Goal: Task Accomplishment & Management: Complete application form

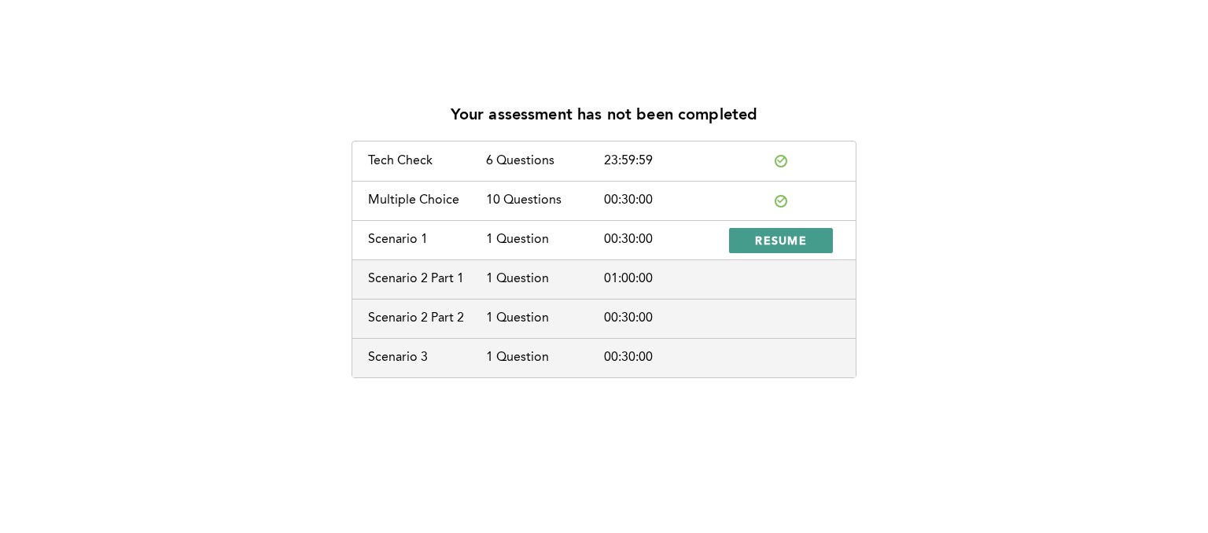
click at [781, 242] on span "RESUME" at bounding box center [781, 240] width 52 height 15
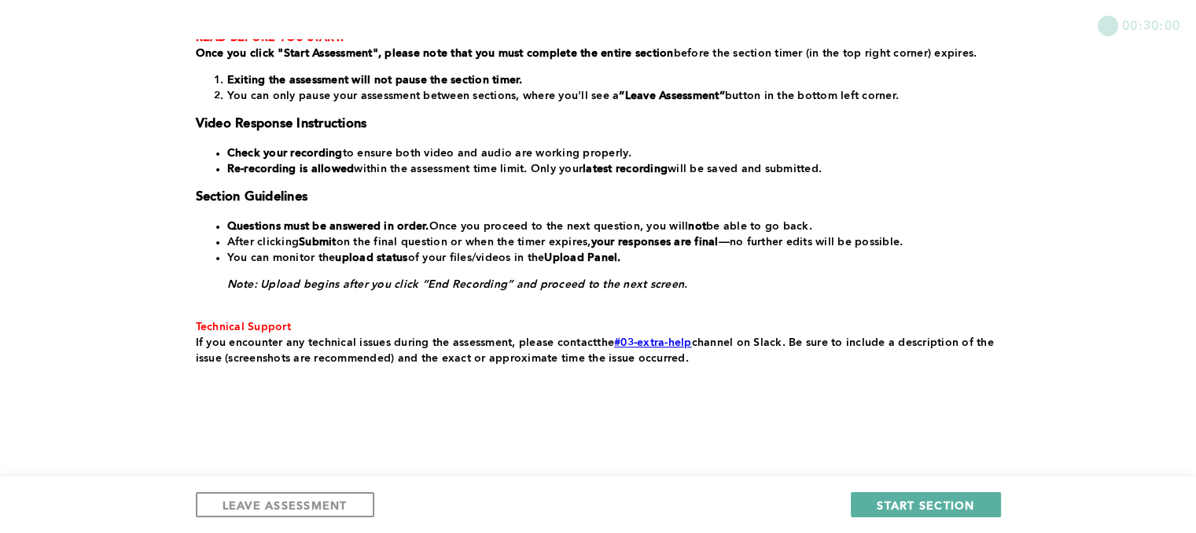
scroll to position [315, 0]
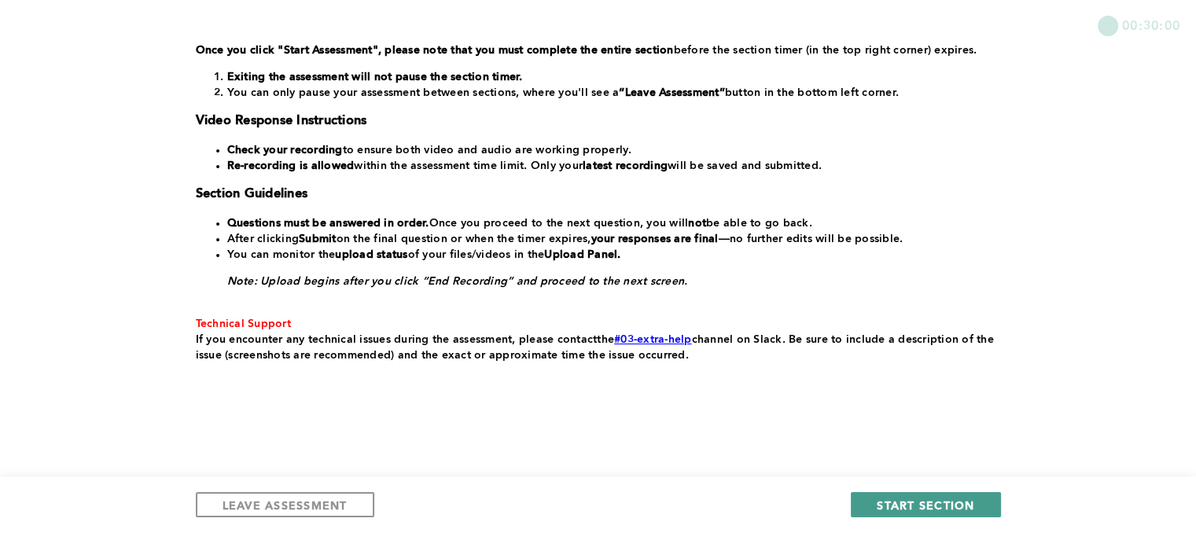
click at [924, 499] on span "START SECTION" at bounding box center [926, 505] width 98 height 15
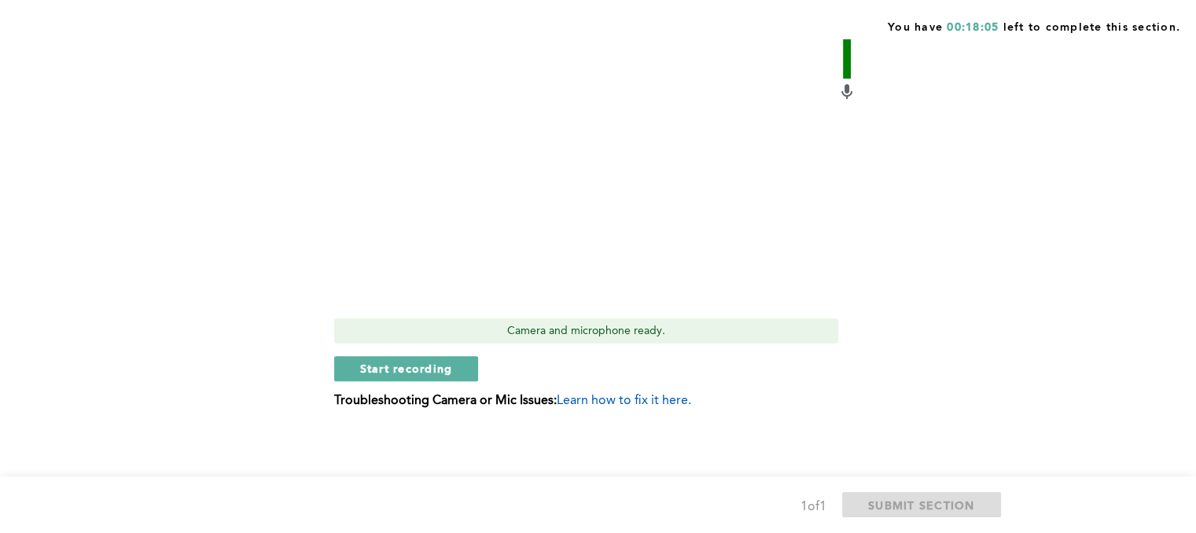
scroll to position [728, 0]
click at [411, 368] on span "Start recording" at bounding box center [406, 366] width 93 height 15
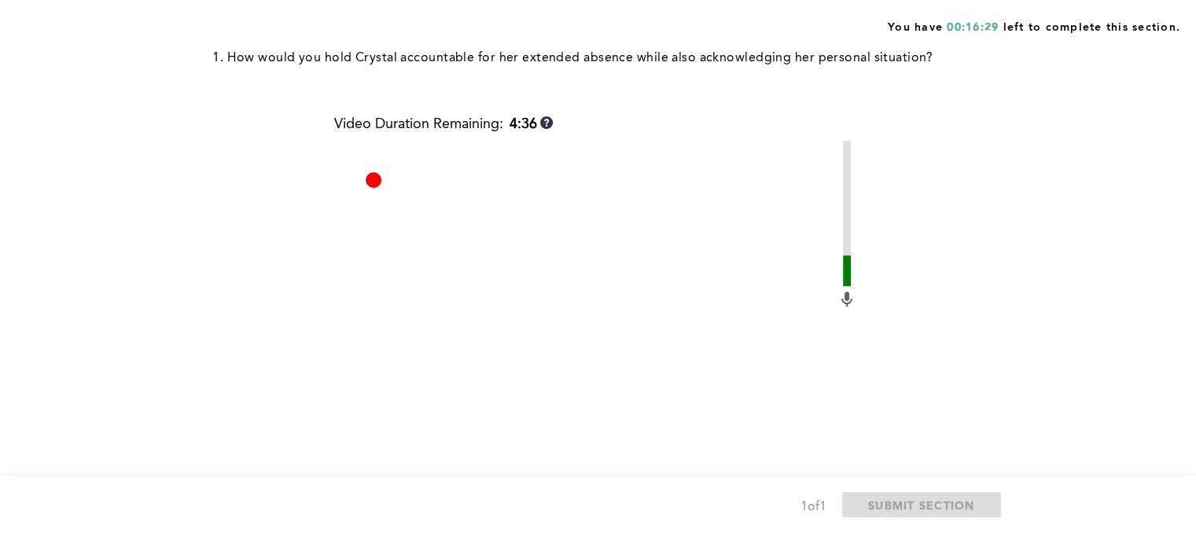
scroll to position [629, 0]
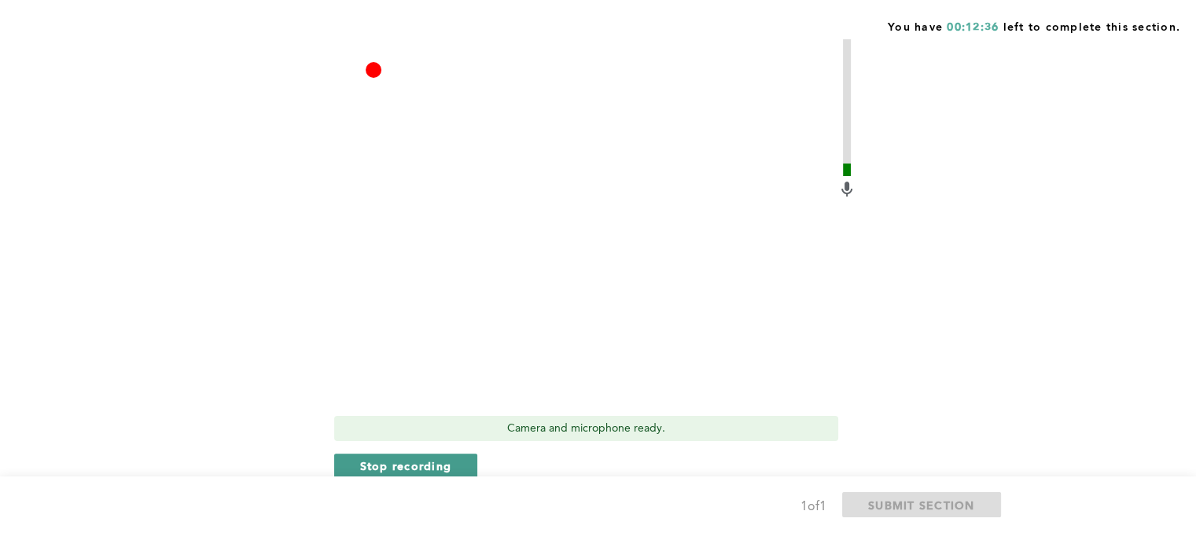
click at [418, 462] on span "Stop recording" at bounding box center [406, 466] width 92 height 15
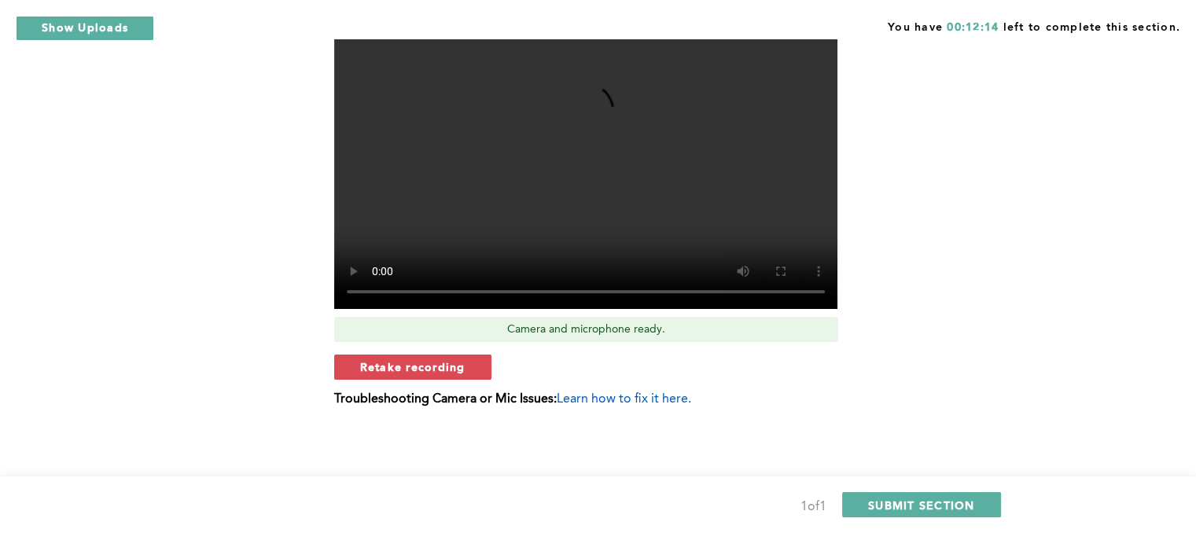
scroll to position [650, 0]
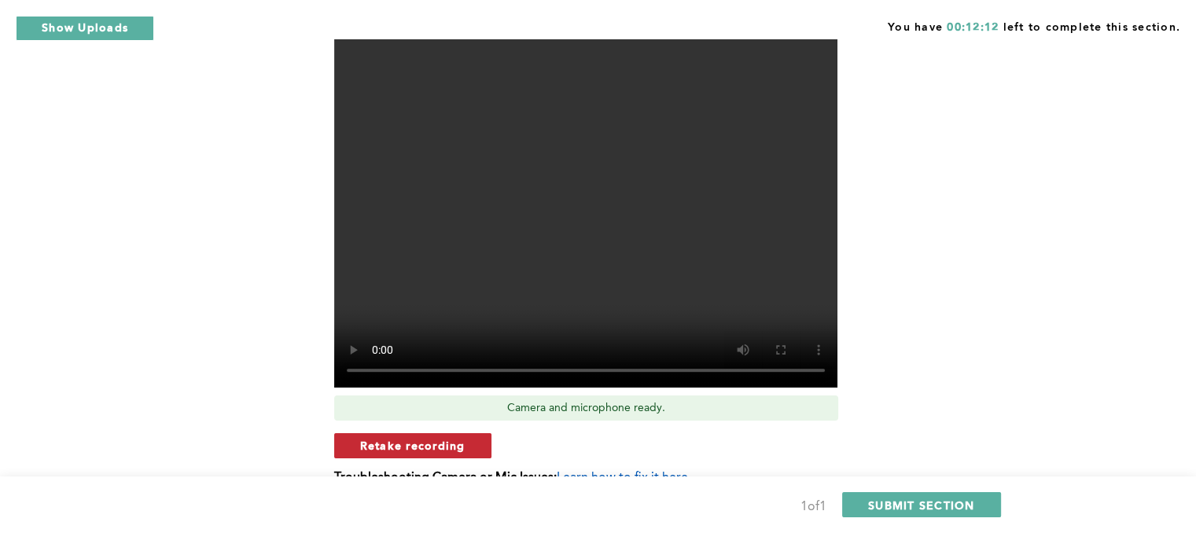
click at [389, 451] on span "Retake recording" at bounding box center [412, 445] width 105 height 15
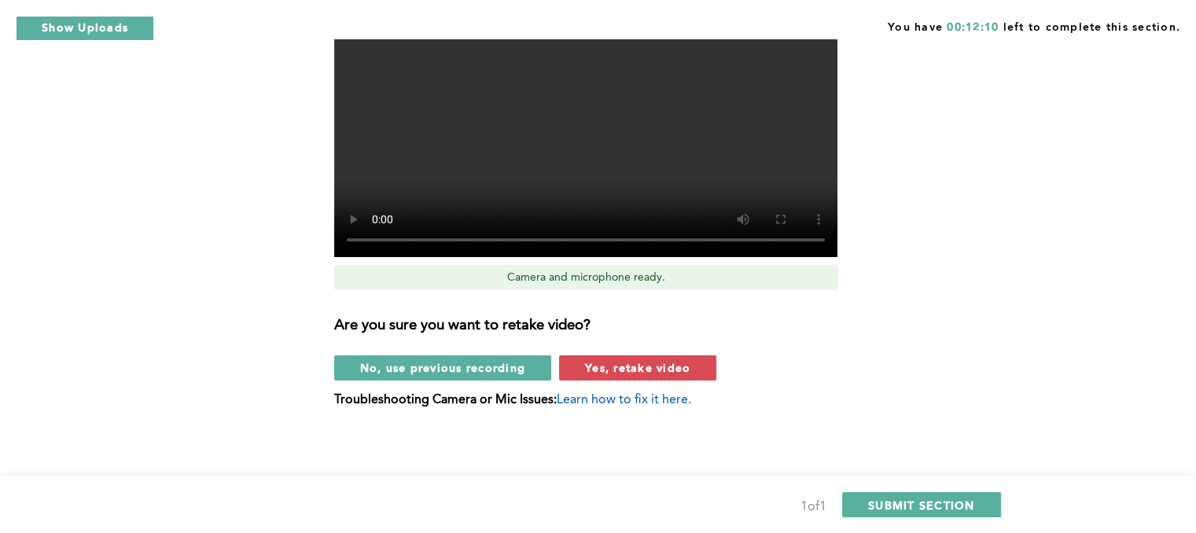
scroll to position [781, 0]
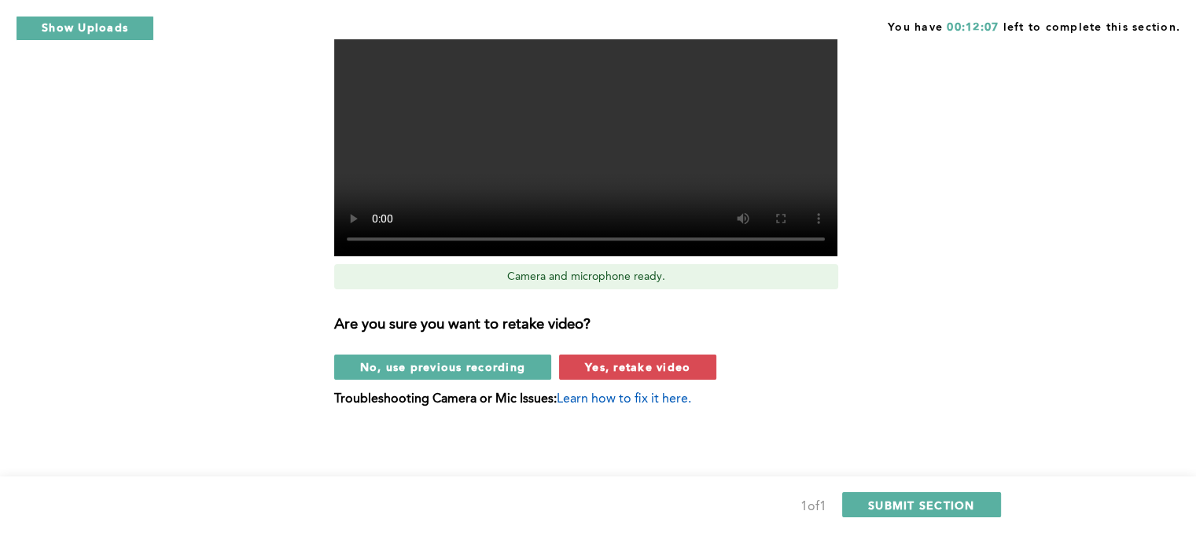
click at [663, 366] on span "Yes, retake video" at bounding box center [637, 366] width 105 height 15
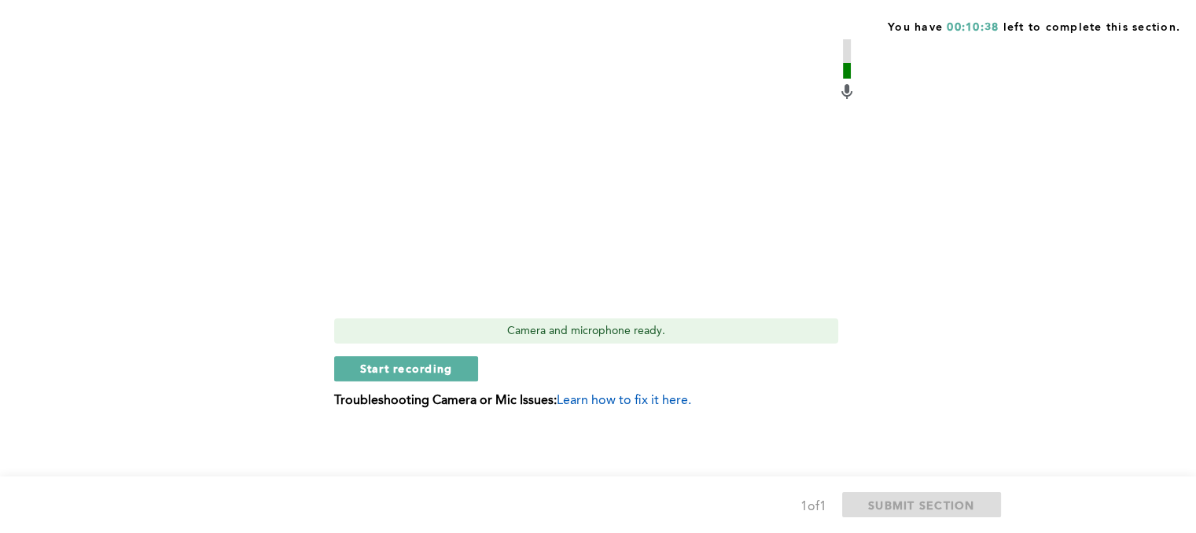
scroll to position [728, 0]
click at [438, 362] on span "Start recording" at bounding box center [406, 366] width 93 height 15
click at [409, 364] on span "Stop recording" at bounding box center [406, 366] width 92 height 15
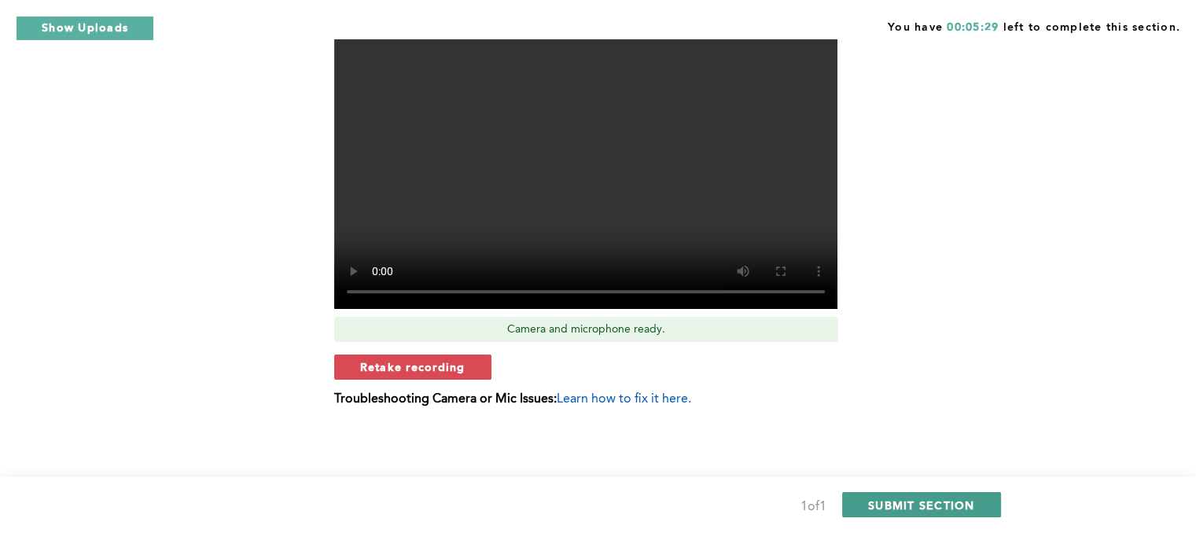
click at [906, 506] on span "SUBMIT SECTION" at bounding box center [921, 505] width 107 height 15
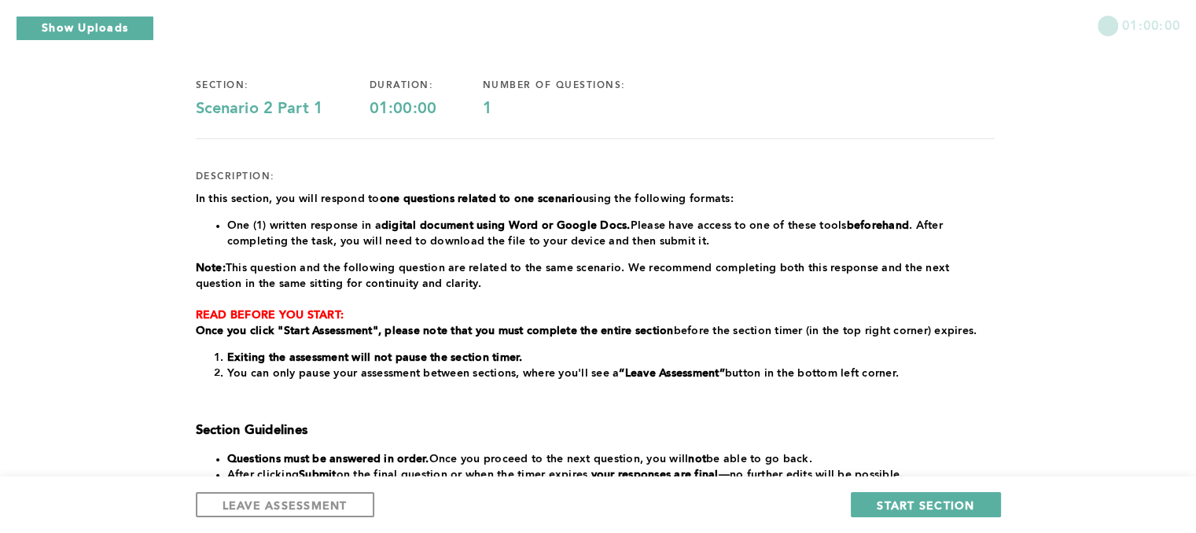
scroll to position [175, 0]
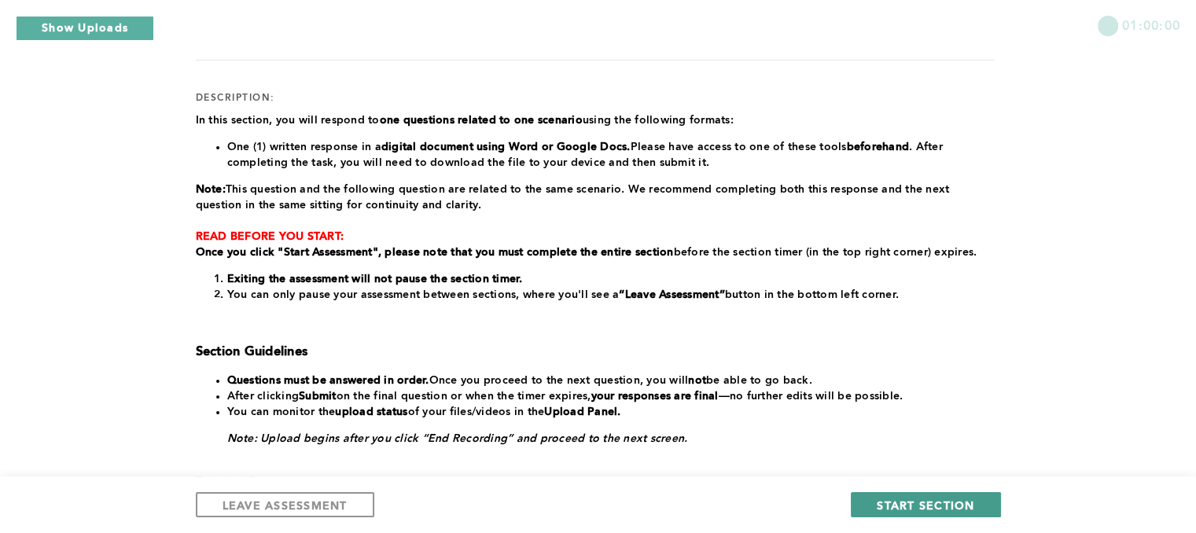
click at [899, 503] on span "START SECTION" at bounding box center [926, 505] width 98 height 15
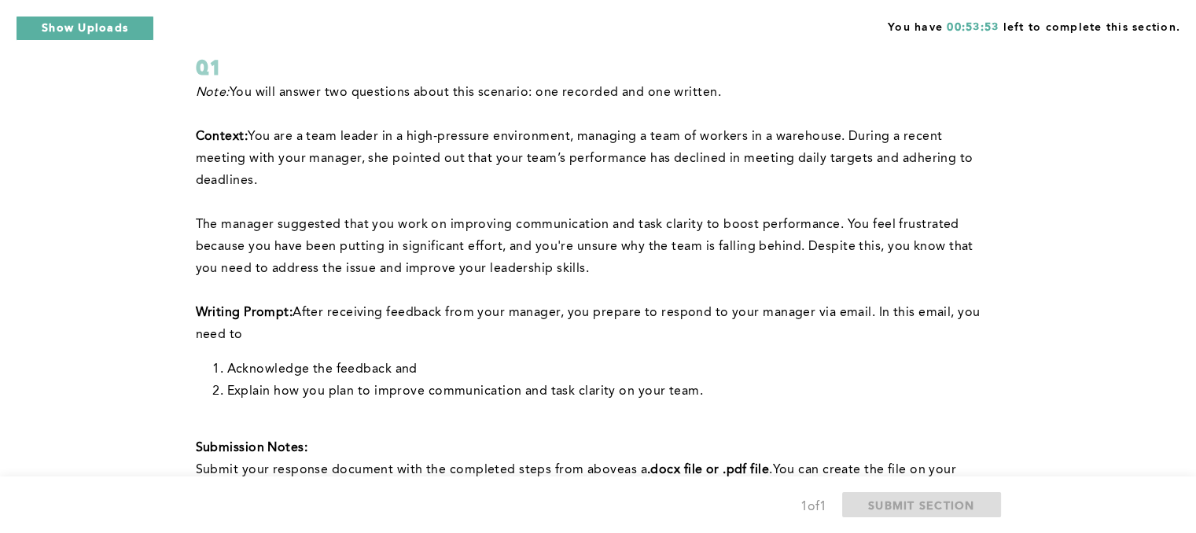
scroll to position [72, 0]
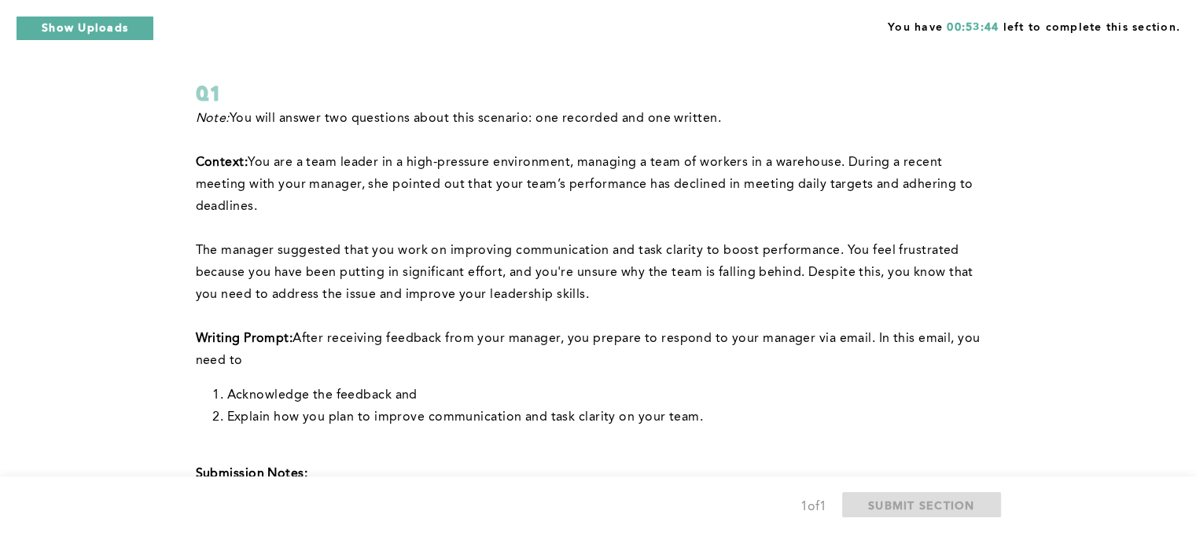
click at [698, 422] on span "﻿Explain how you plan to improve communication and task clarity on your team." at bounding box center [465, 417] width 476 height 13
click at [691, 422] on span "﻿Explain how you plan to improve communication and task clarity on your team." at bounding box center [465, 417] width 476 height 13
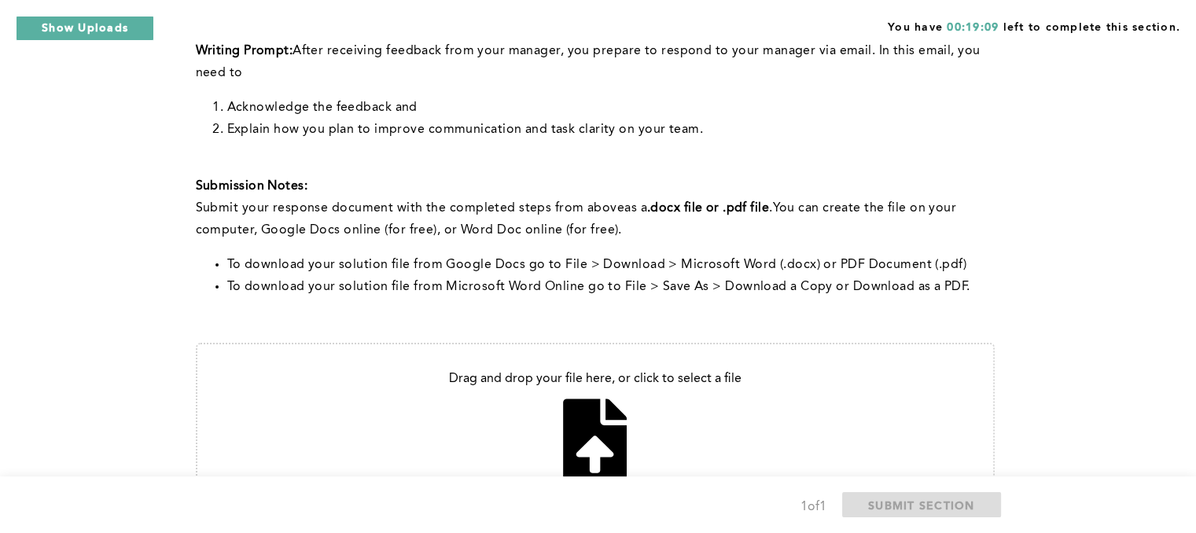
scroll to position [465, 0]
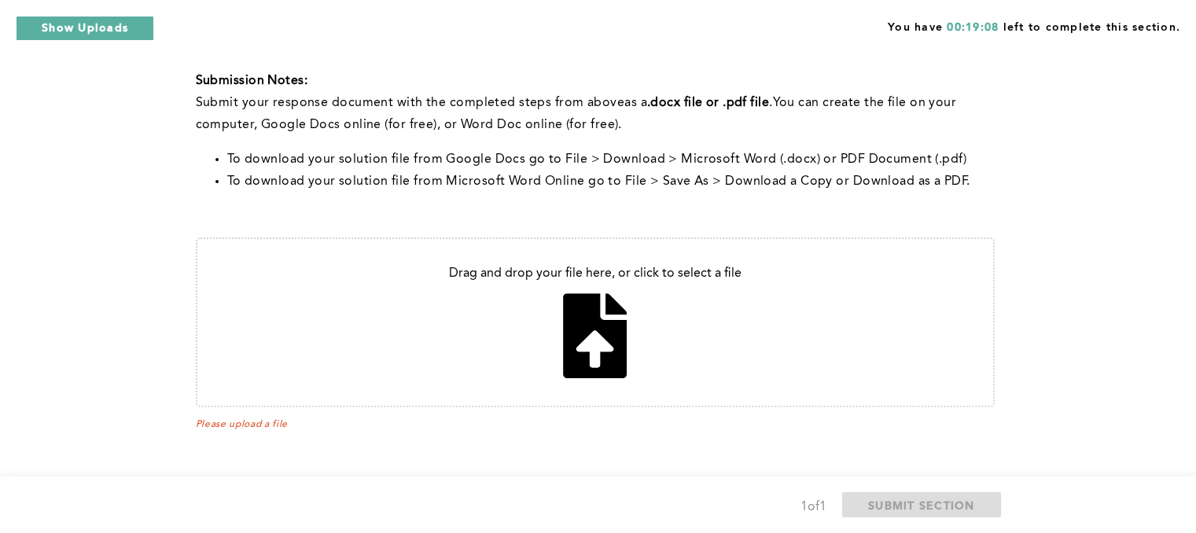
click at [602, 341] on input "file" at bounding box center [595, 322] width 796 height 167
type input "C:\fakepath\Hello dear manager.docx"
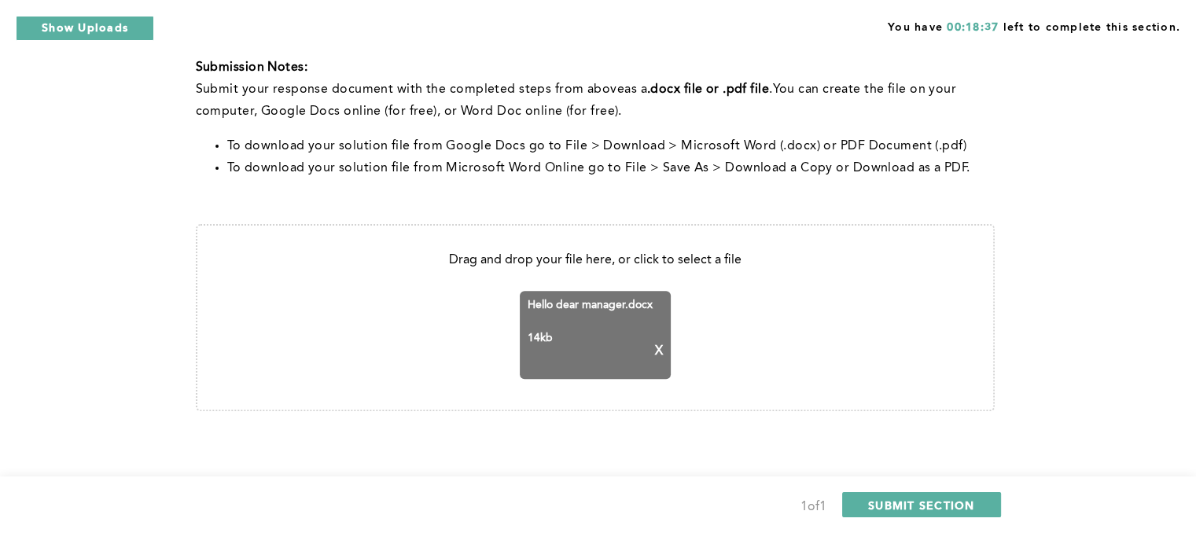
scroll to position [481, 0]
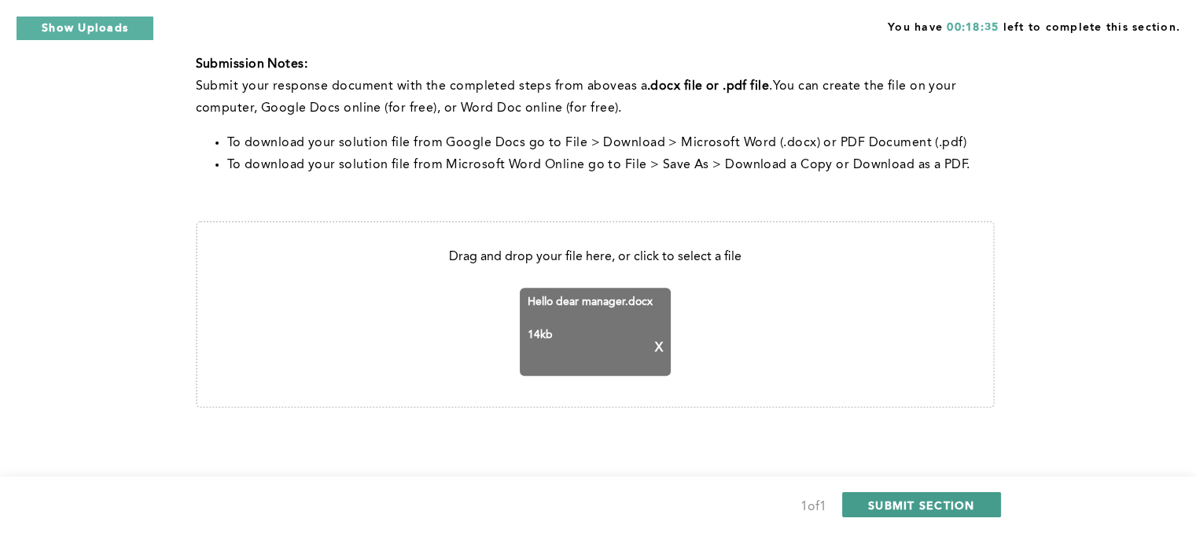
click at [924, 502] on span "SUBMIT SECTION" at bounding box center [921, 505] width 107 height 15
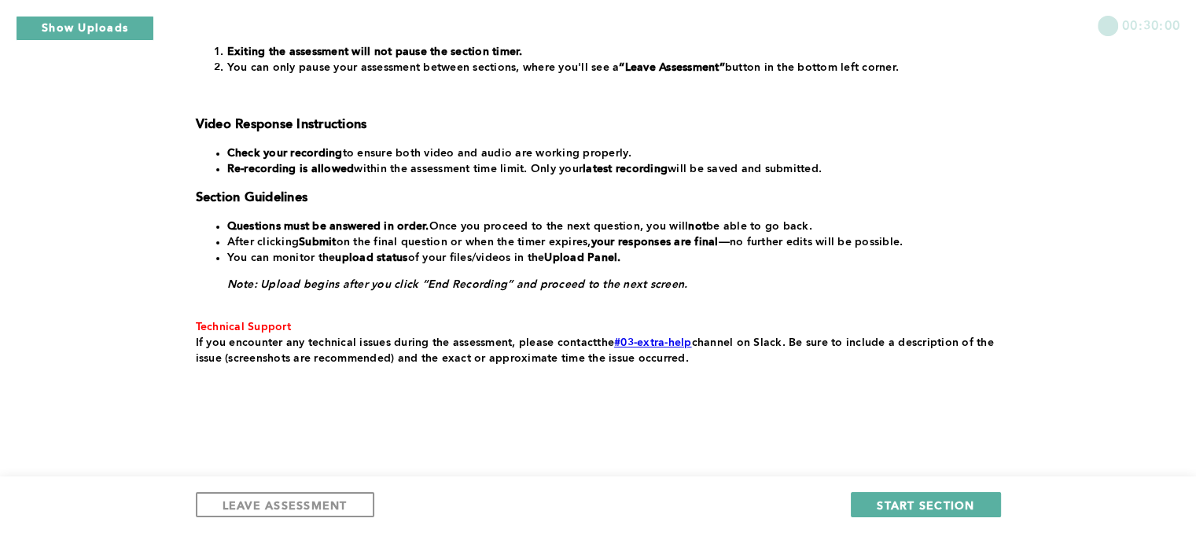
scroll to position [343, 0]
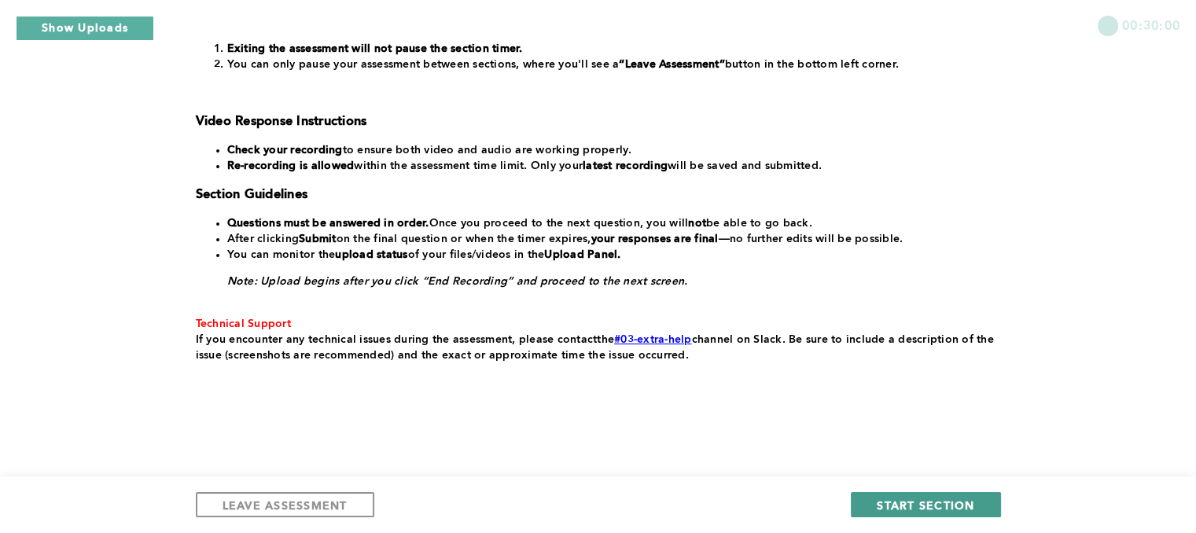
click at [924, 504] on span "START SECTION" at bounding box center [926, 505] width 98 height 15
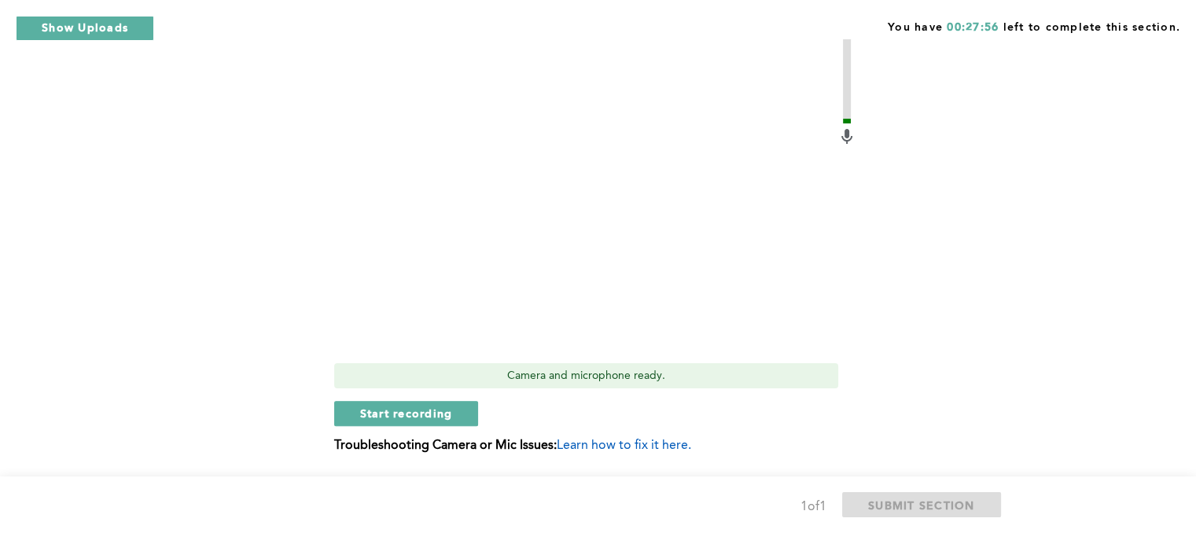
scroll to position [838, 0]
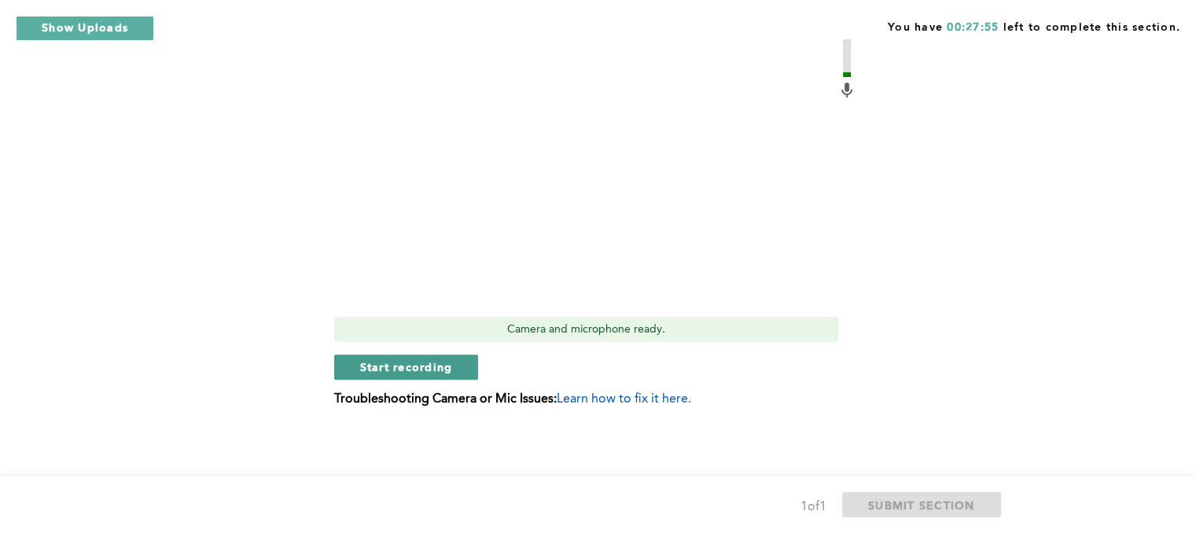
click at [419, 366] on span "Start recording" at bounding box center [406, 366] width 93 height 15
click at [425, 372] on span "Stop recording" at bounding box center [406, 366] width 92 height 15
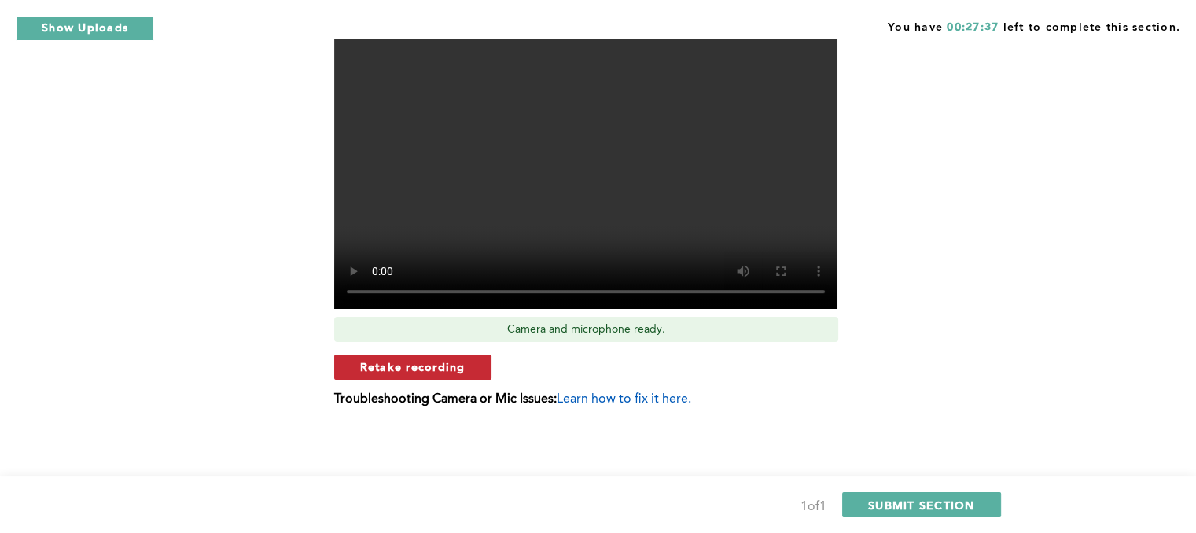
click at [450, 366] on span "Retake recording" at bounding box center [412, 366] width 105 height 15
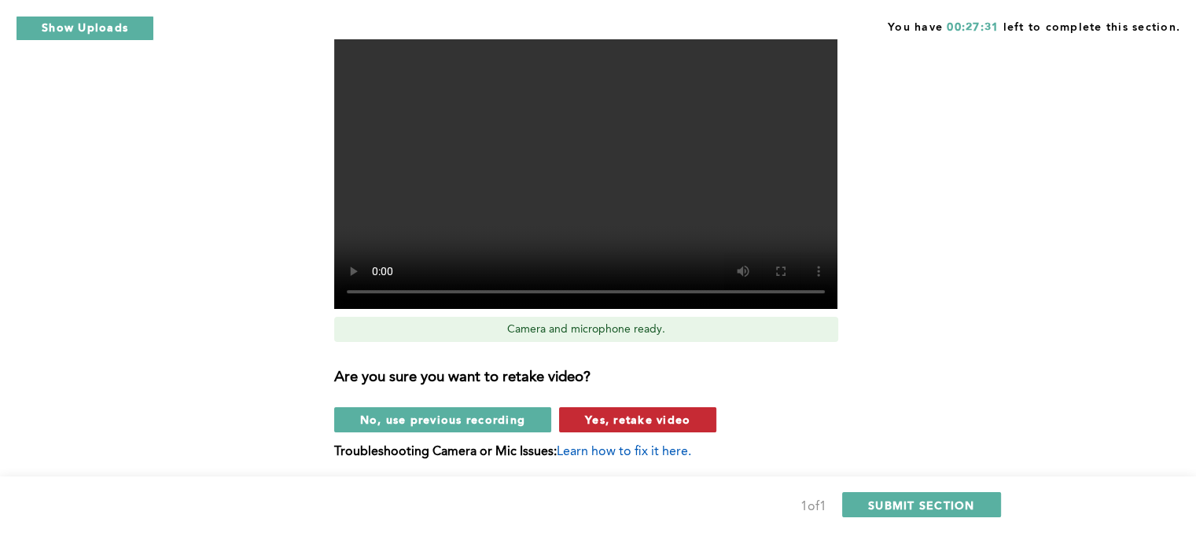
click at [615, 418] on span "Yes, retake video" at bounding box center [637, 419] width 105 height 15
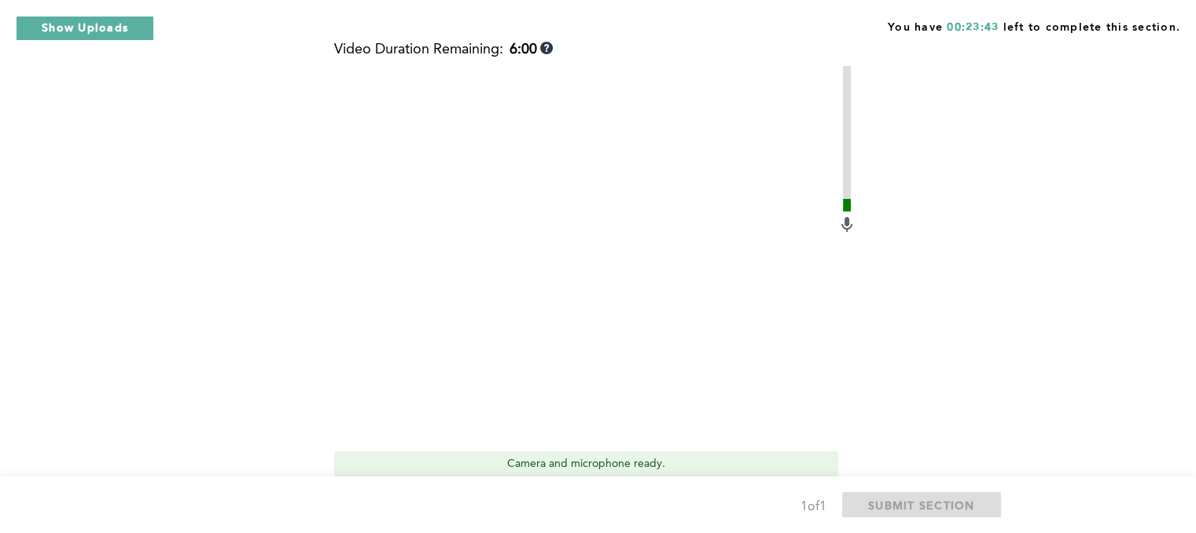
scroll to position [760, 0]
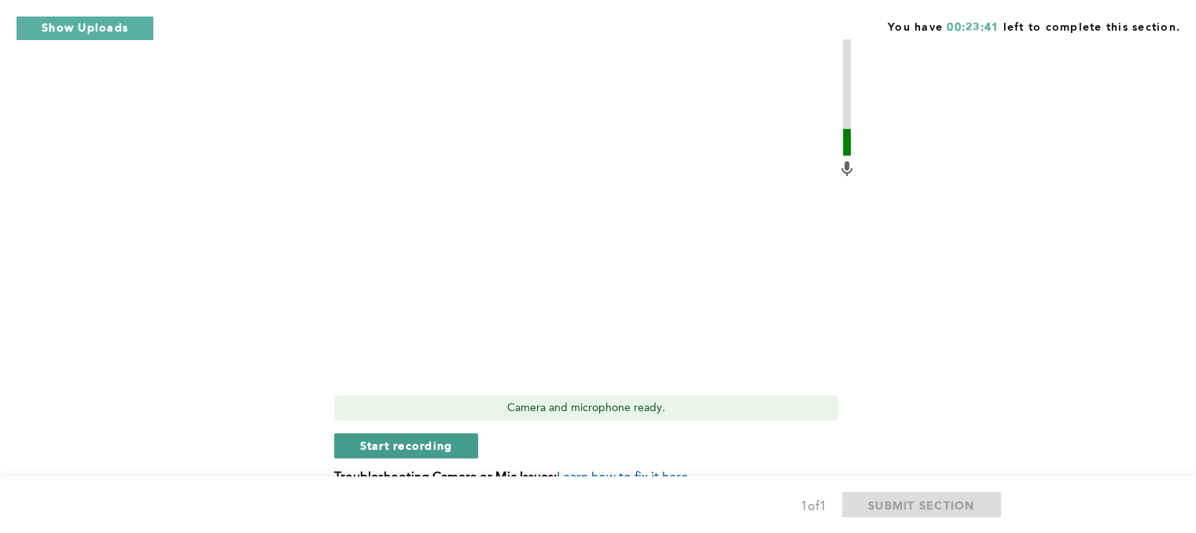
click at [434, 444] on span "Start recording" at bounding box center [406, 445] width 93 height 15
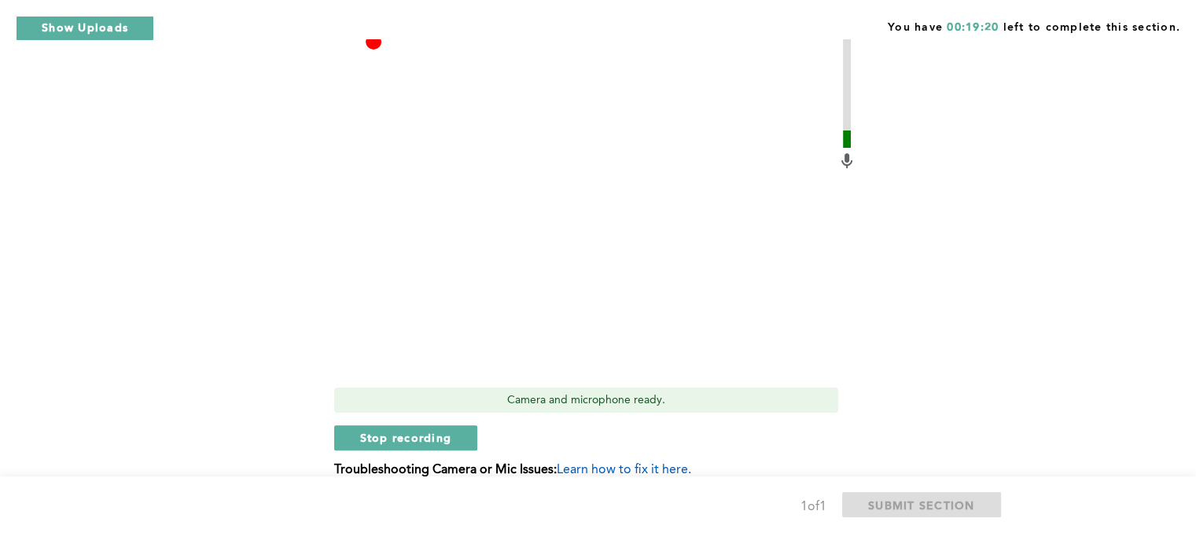
scroll to position [838, 0]
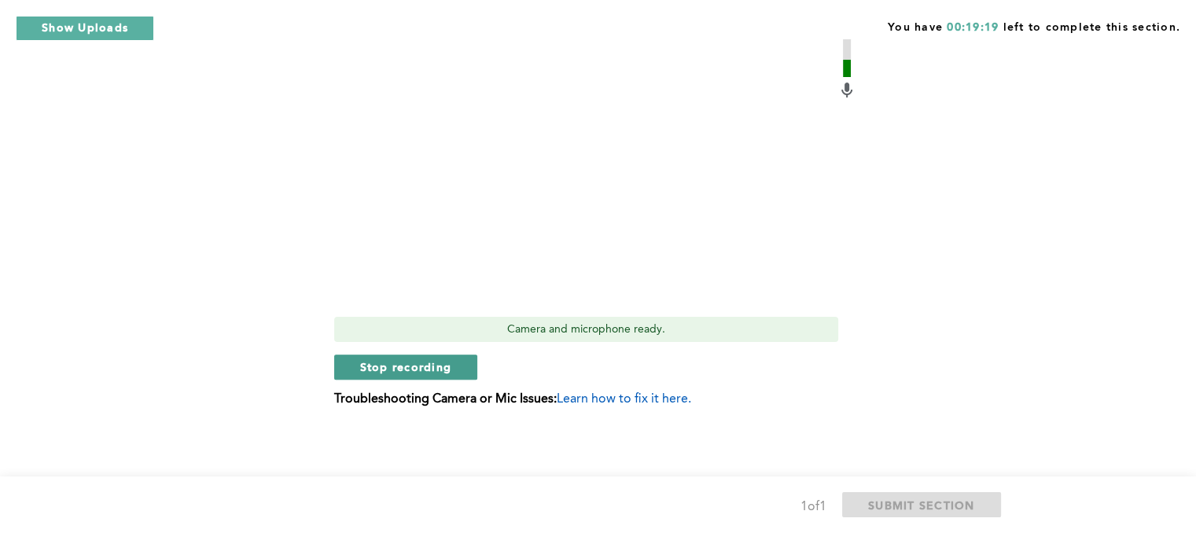
click at [425, 366] on span "Stop recording" at bounding box center [406, 366] width 92 height 15
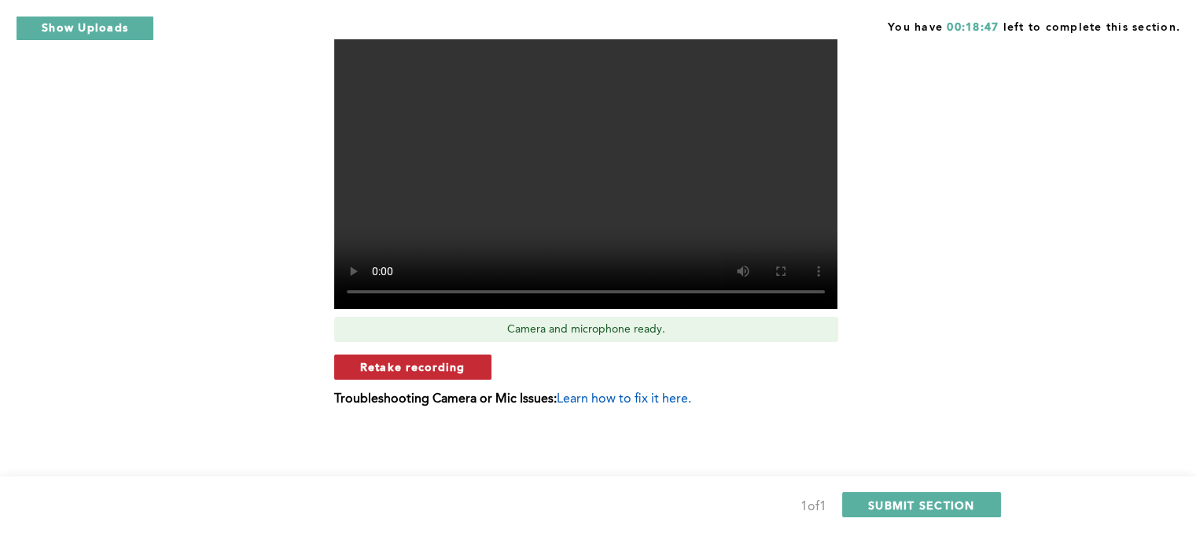
click at [436, 364] on span "Retake recording" at bounding box center [412, 366] width 105 height 15
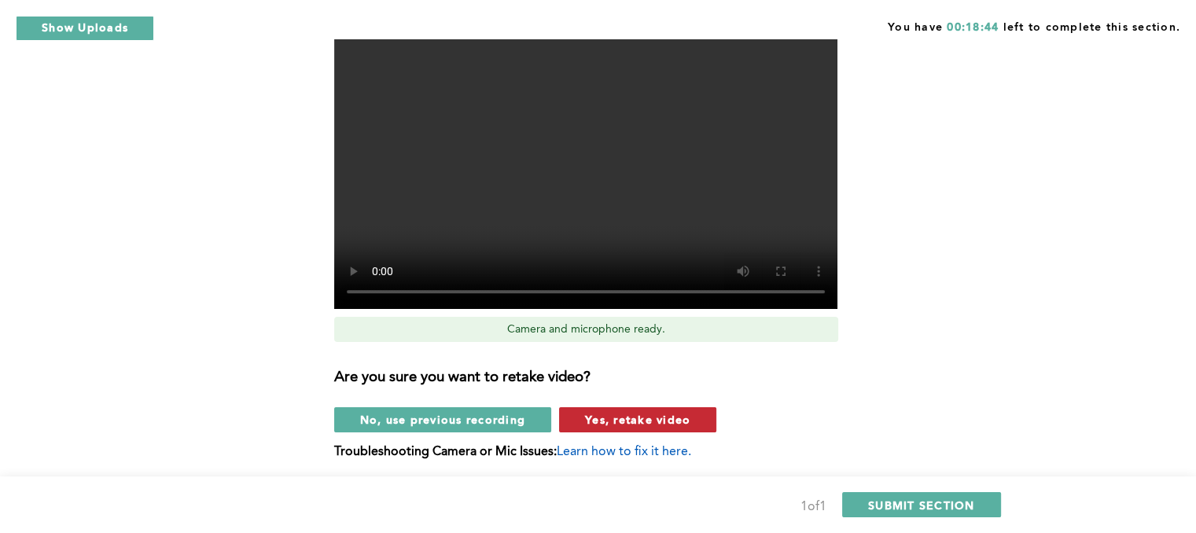
click at [632, 418] on span "Yes, retake video" at bounding box center [637, 419] width 105 height 15
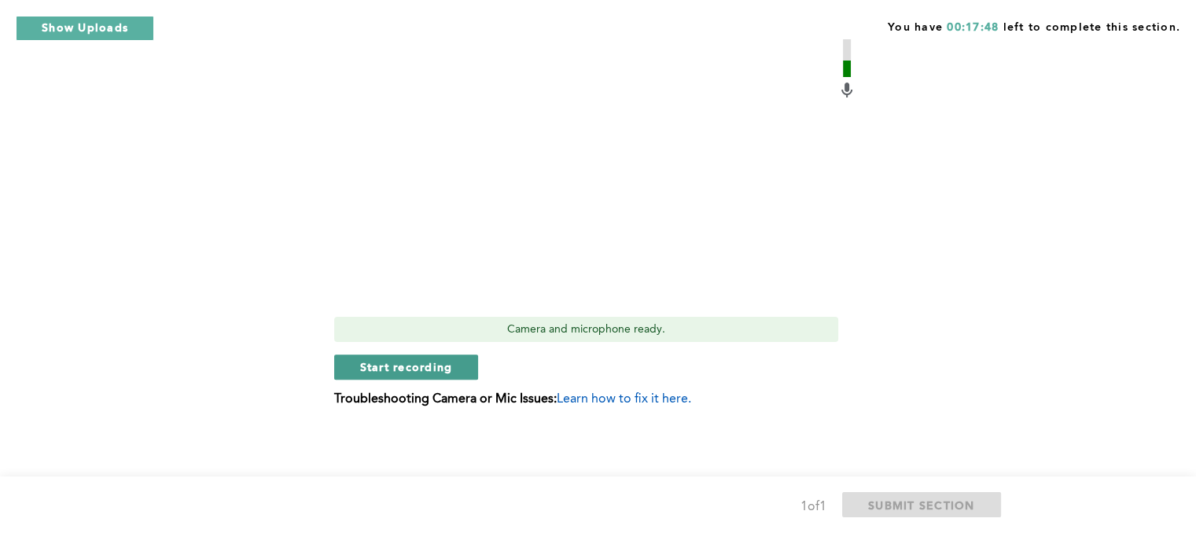
click at [430, 374] on button "Start recording" at bounding box center [406, 367] width 145 height 25
click at [382, 365] on span "Stop recording" at bounding box center [406, 366] width 92 height 15
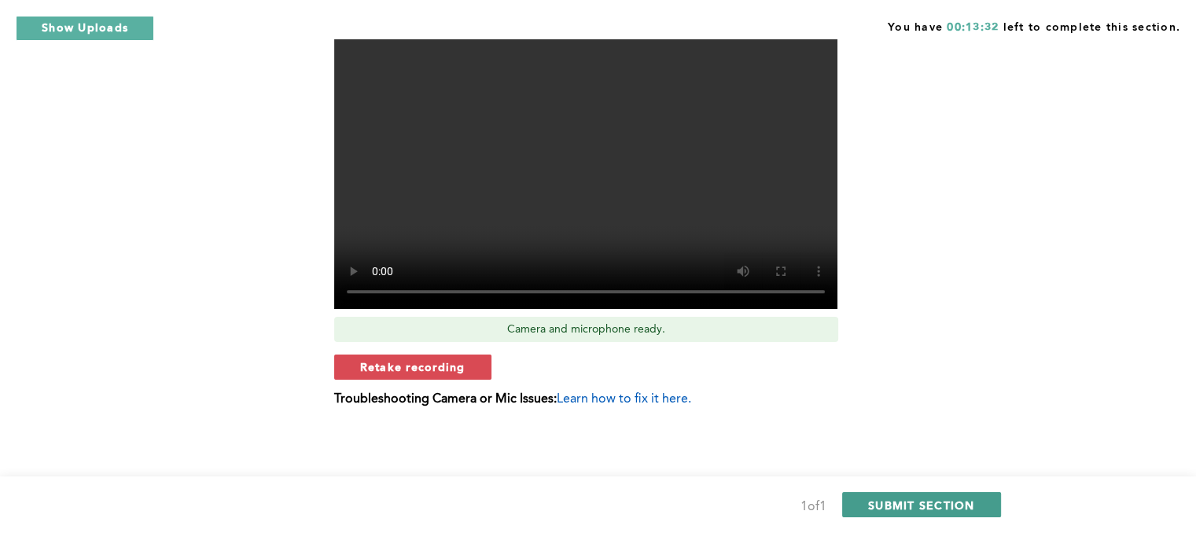
click at [906, 506] on span "SUBMIT SECTION" at bounding box center [921, 505] width 107 height 15
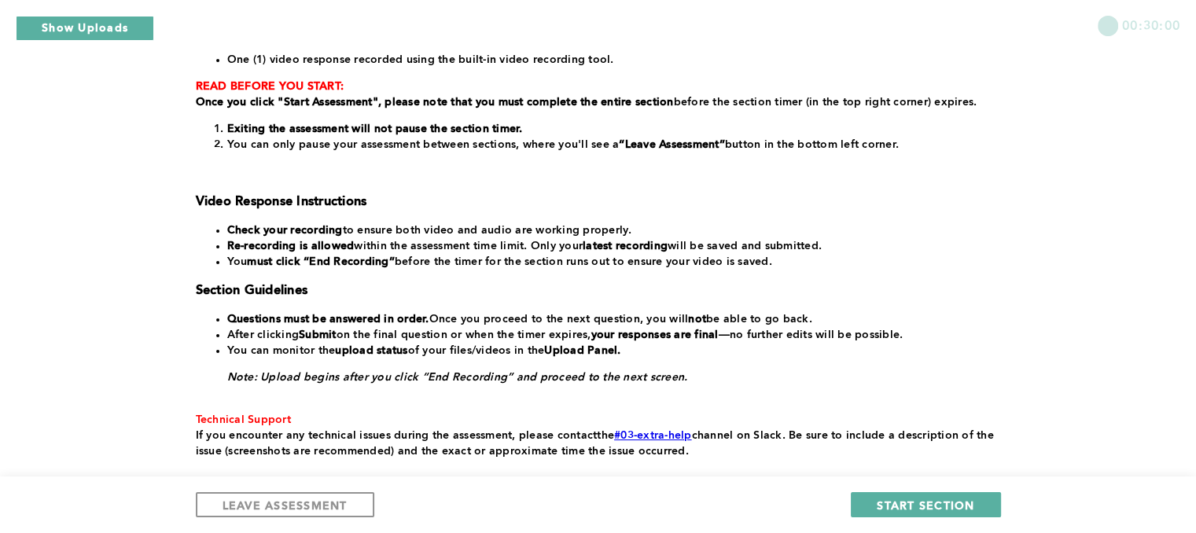
scroll to position [280, 0]
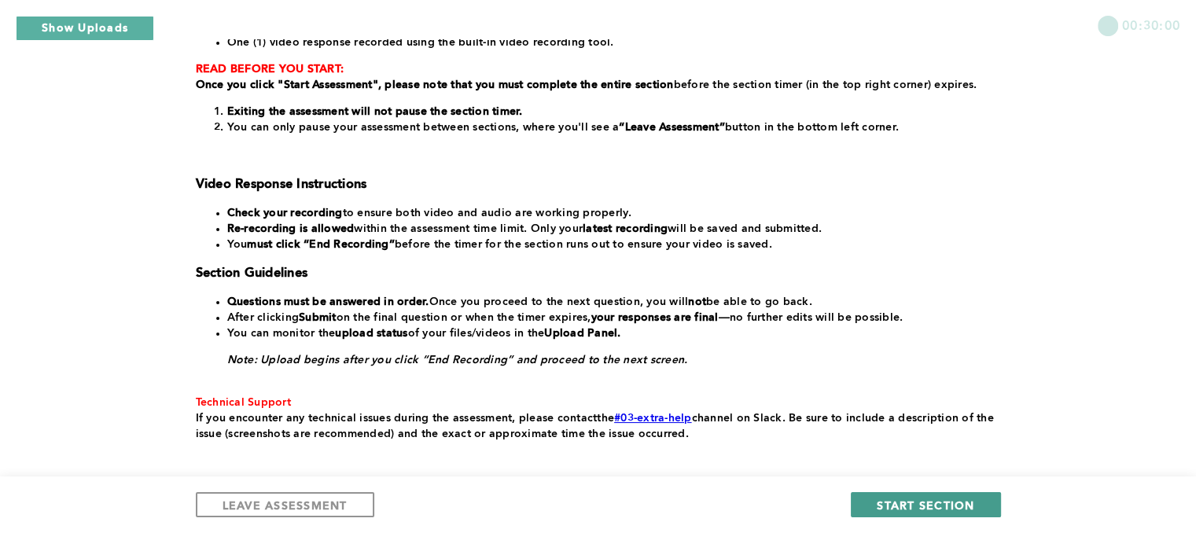
click at [916, 499] on span "START SECTION" at bounding box center [926, 505] width 98 height 15
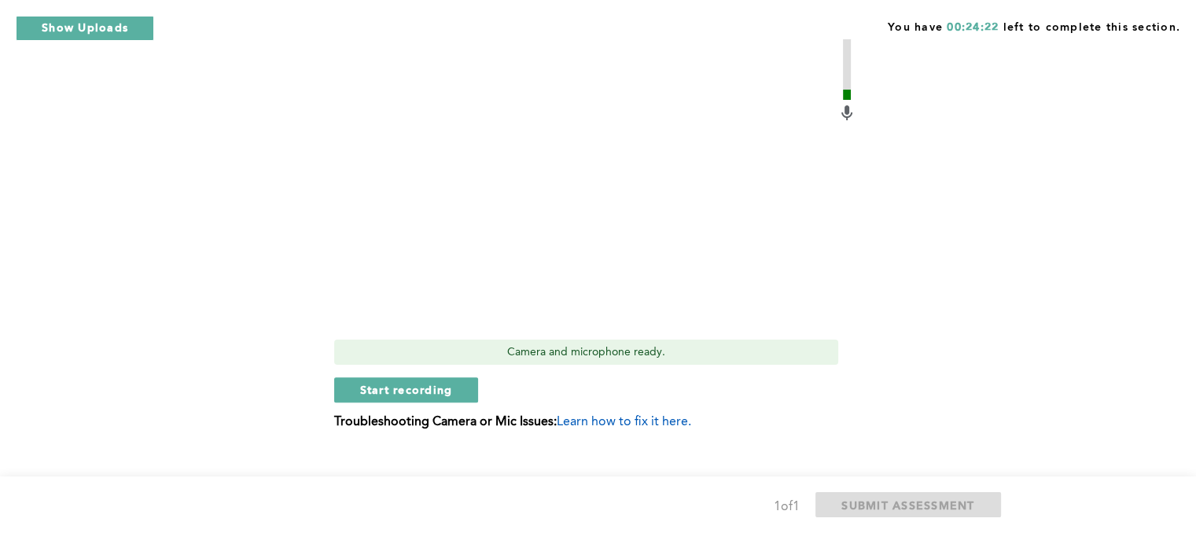
scroll to position [530, 0]
click at [397, 381] on span "Start recording" at bounding box center [406, 388] width 93 height 15
click at [407, 381] on span "Stop recording" at bounding box center [406, 388] width 92 height 15
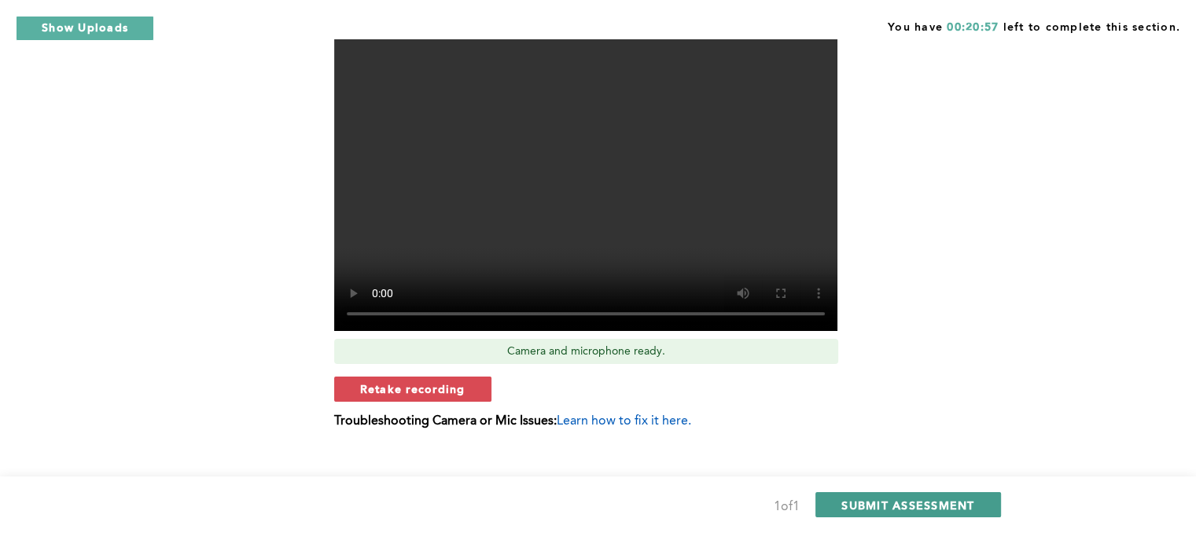
click at [881, 508] on span "SUBMIT ASSESSMENT" at bounding box center [908, 505] width 133 height 15
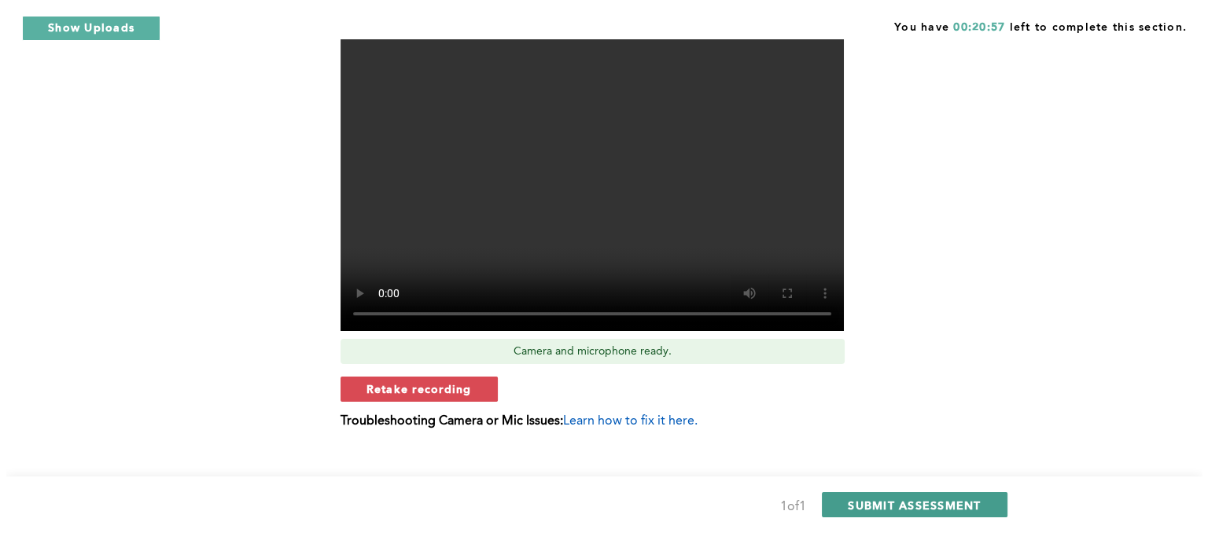
scroll to position [0, 0]
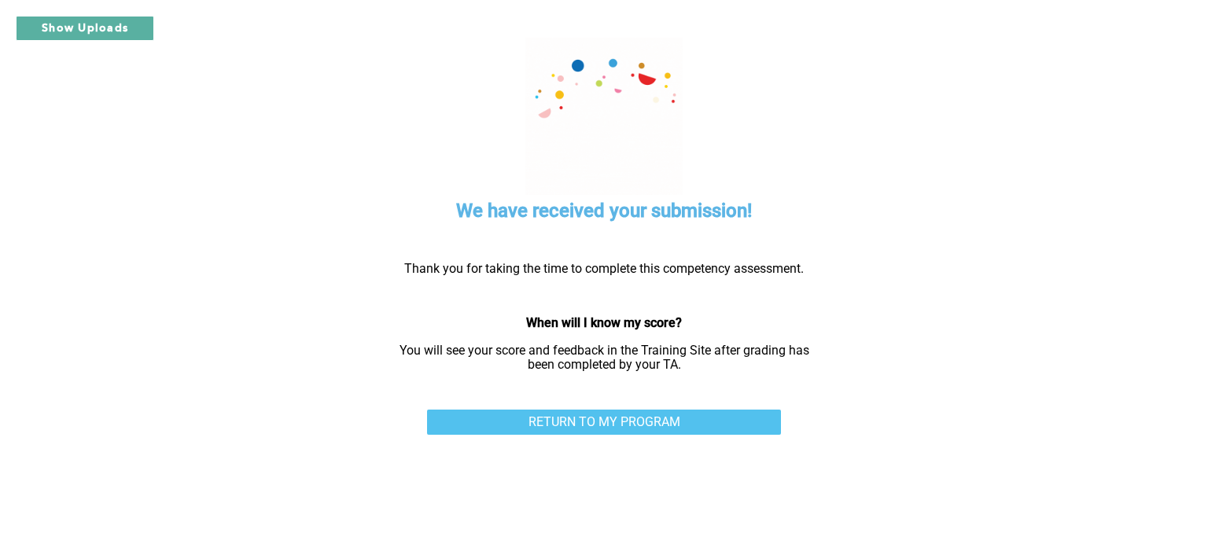
click at [641, 425] on link "RETURN TO MY PROGRAM" at bounding box center [604, 422] width 354 height 25
